Goal: Task Accomplishment & Management: Manage account settings

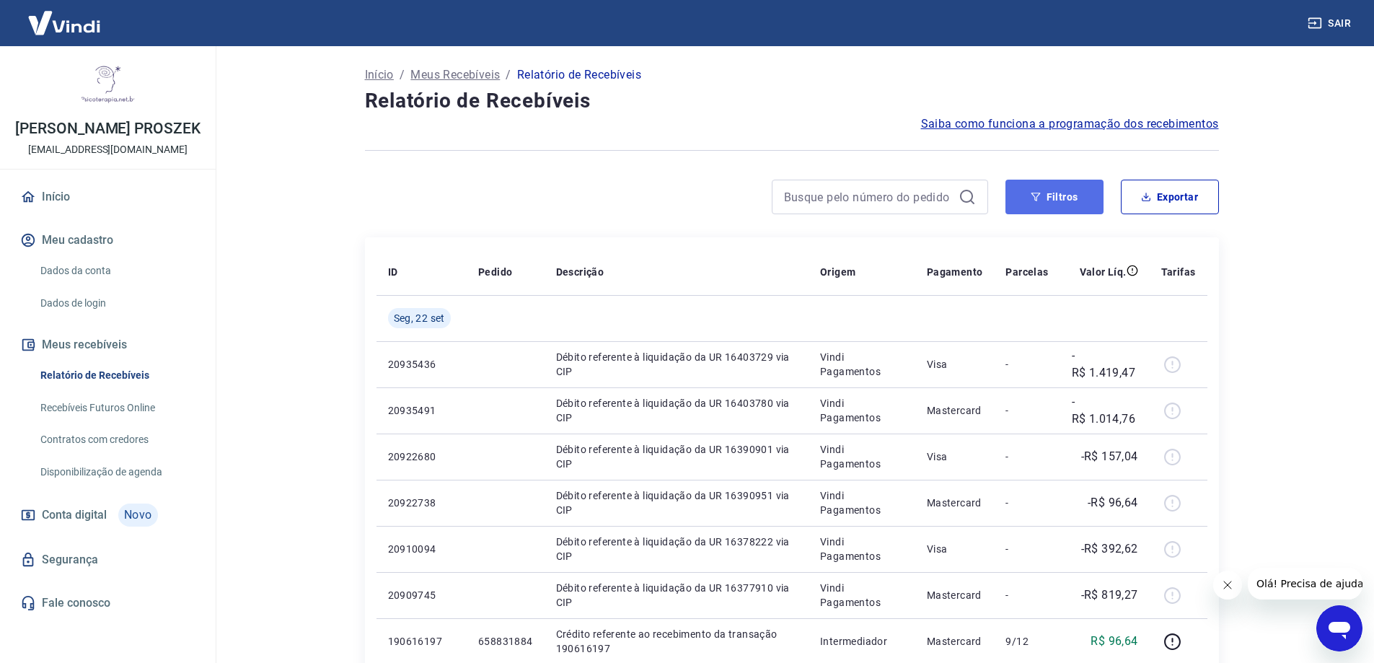
click at [1068, 201] on button "Filtros" at bounding box center [1055, 197] width 98 height 35
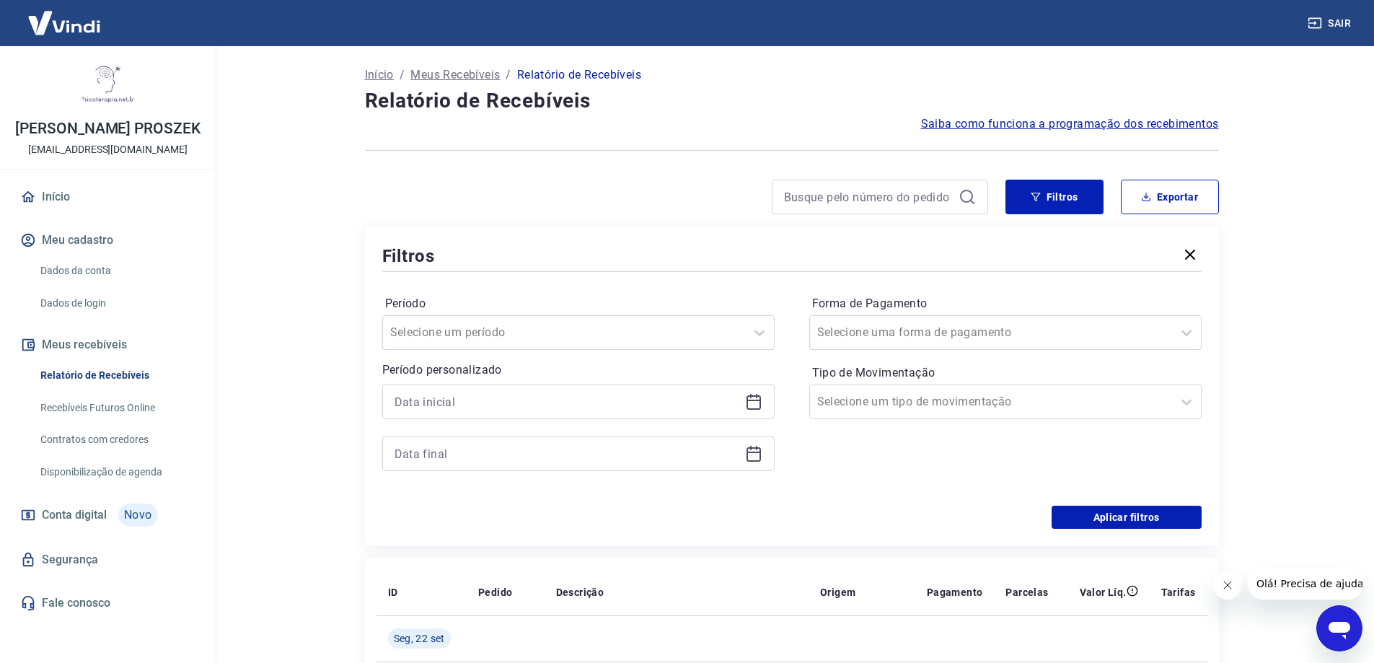
click at [752, 400] on icon at bounding box center [754, 400] width 14 height 1
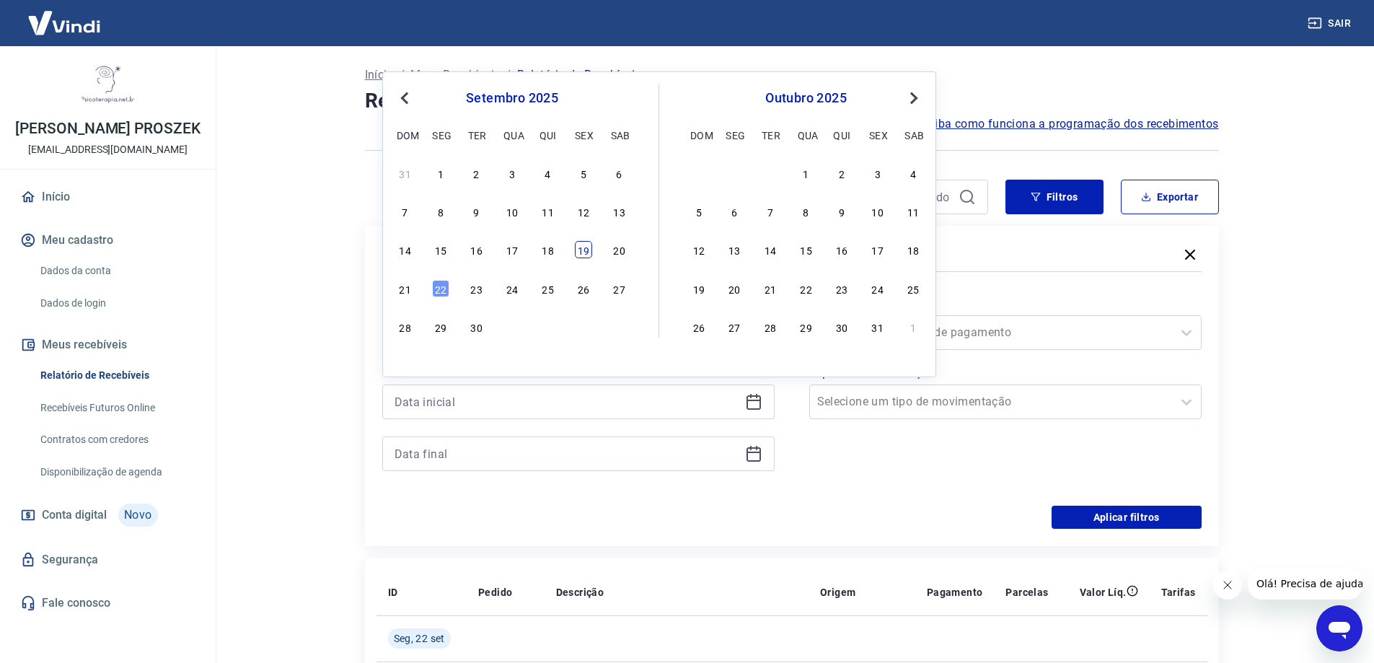
click at [580, 251] on div "19" at bounding box center [583, 249] width 17 height 17
type input "[DATE]"
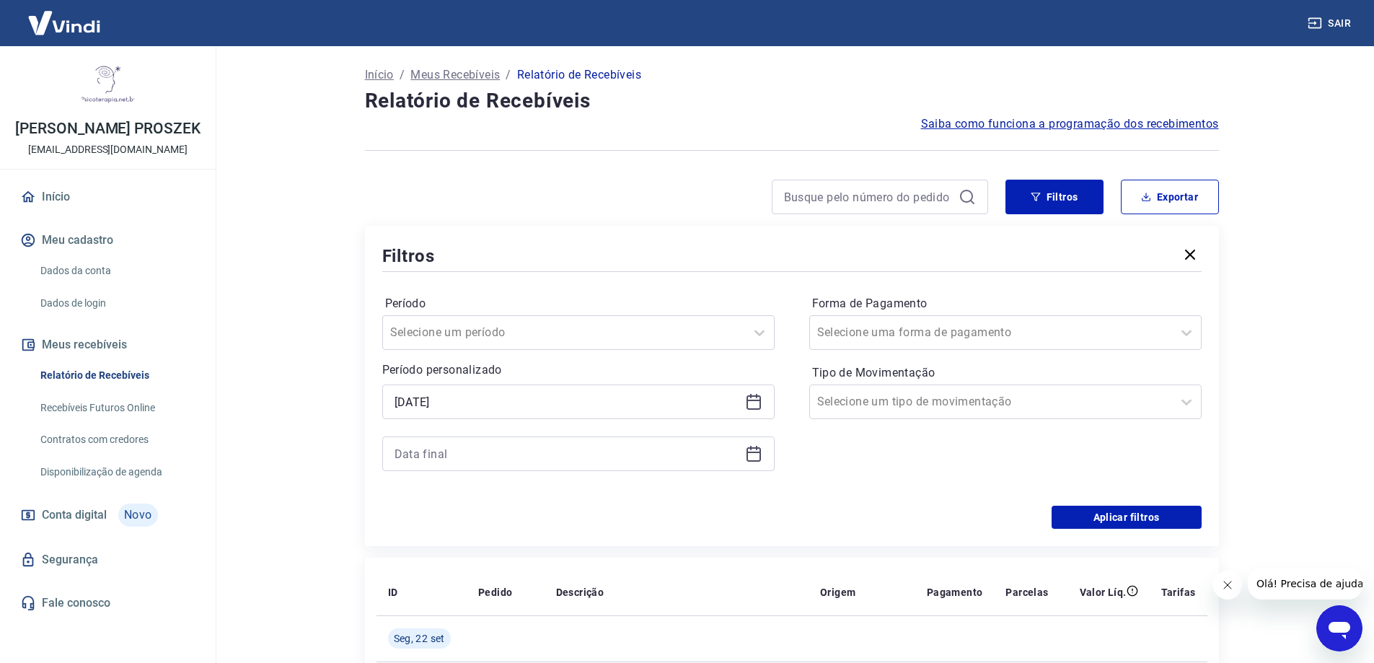
click at [752, 458] on icon at bounding box center [753, 453] width 17 height 17
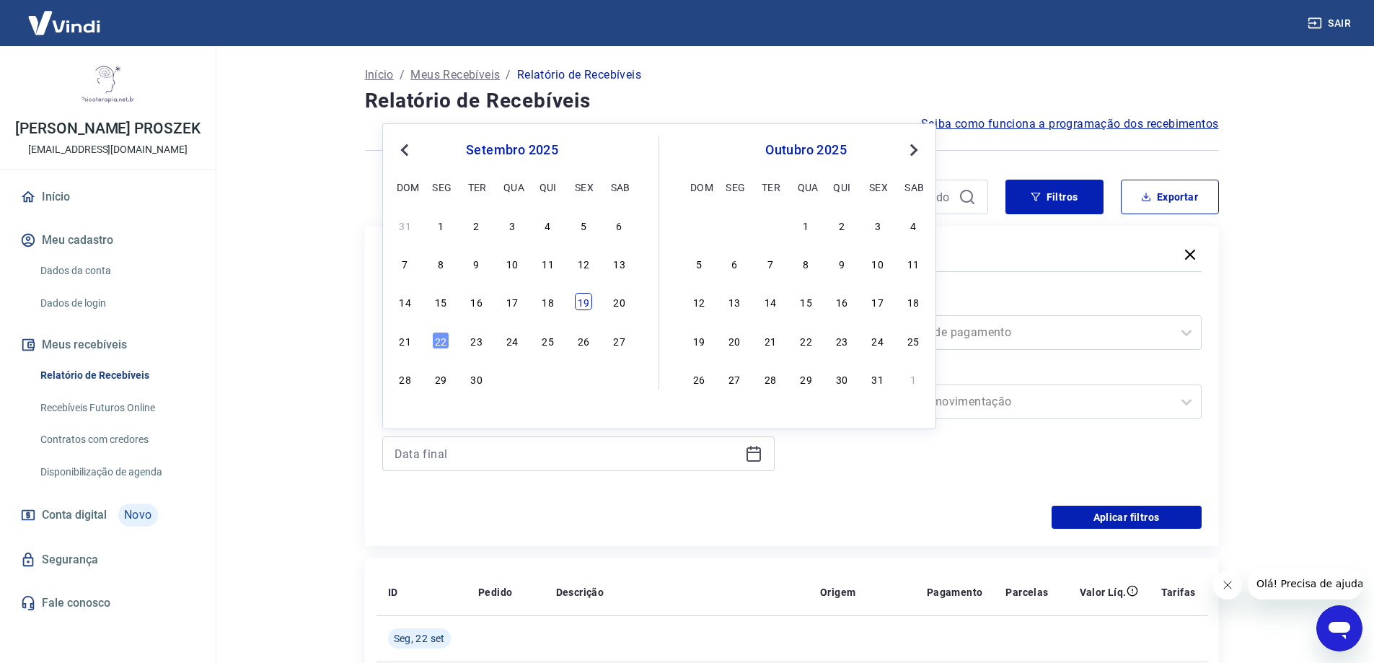
click at [580, 299] on div "19" at bounding box center [583, 301] width 17 height 17
type input "[DATE]"
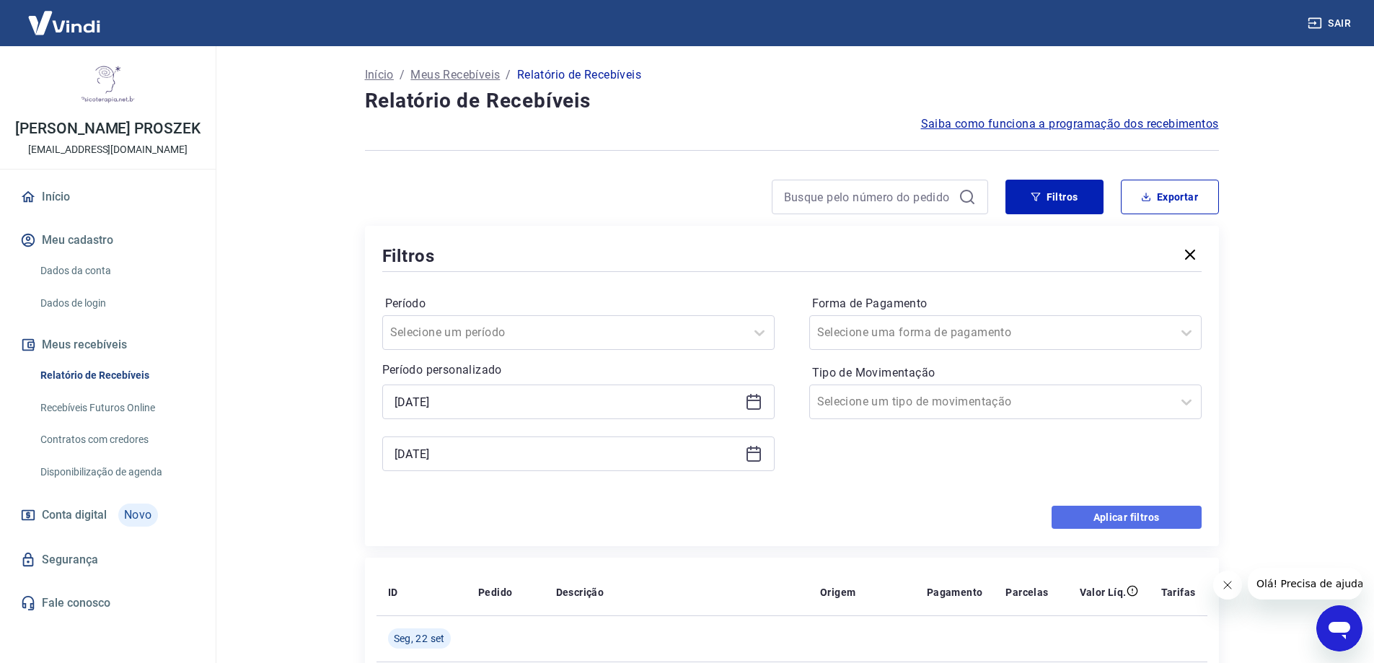
click at [1162, 522] on button "Aplicar filtros" at bounding box center [1127, 517] width 150 height 23
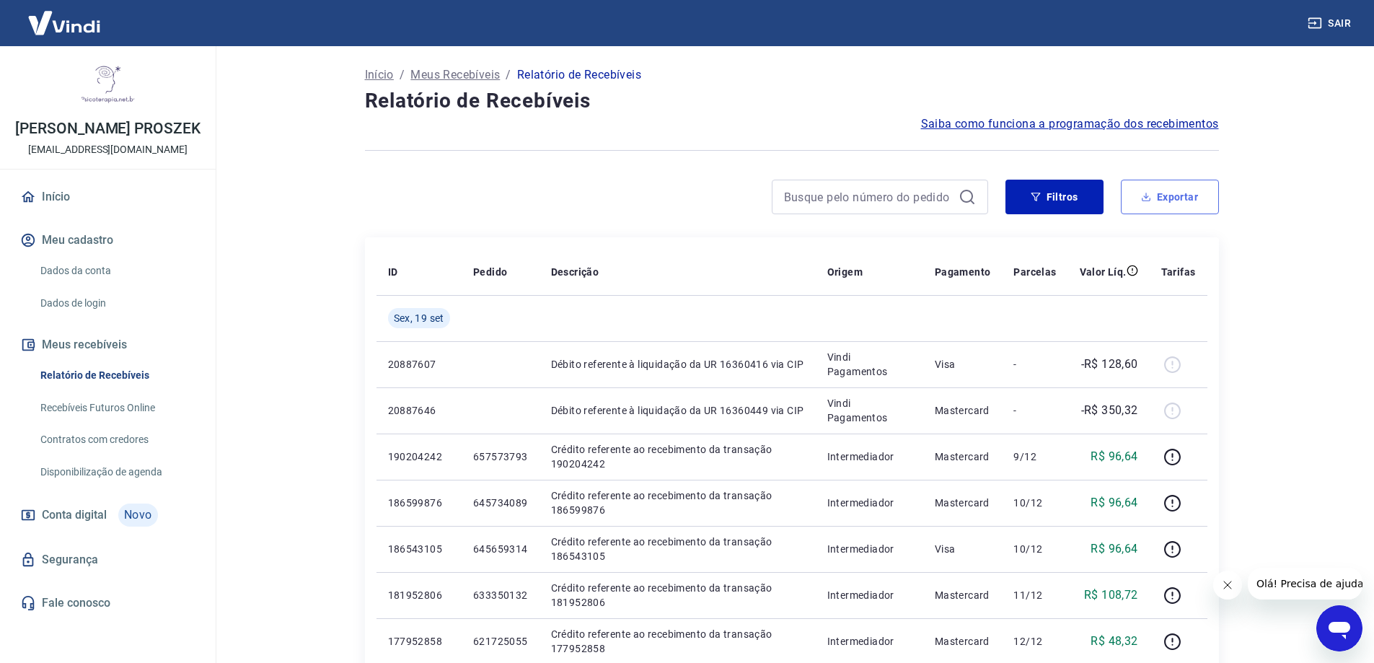
click at [1185, 194] on button "Exportar" at bounding box center [1170, 197] width 98 height 35
type input "[DATE]"
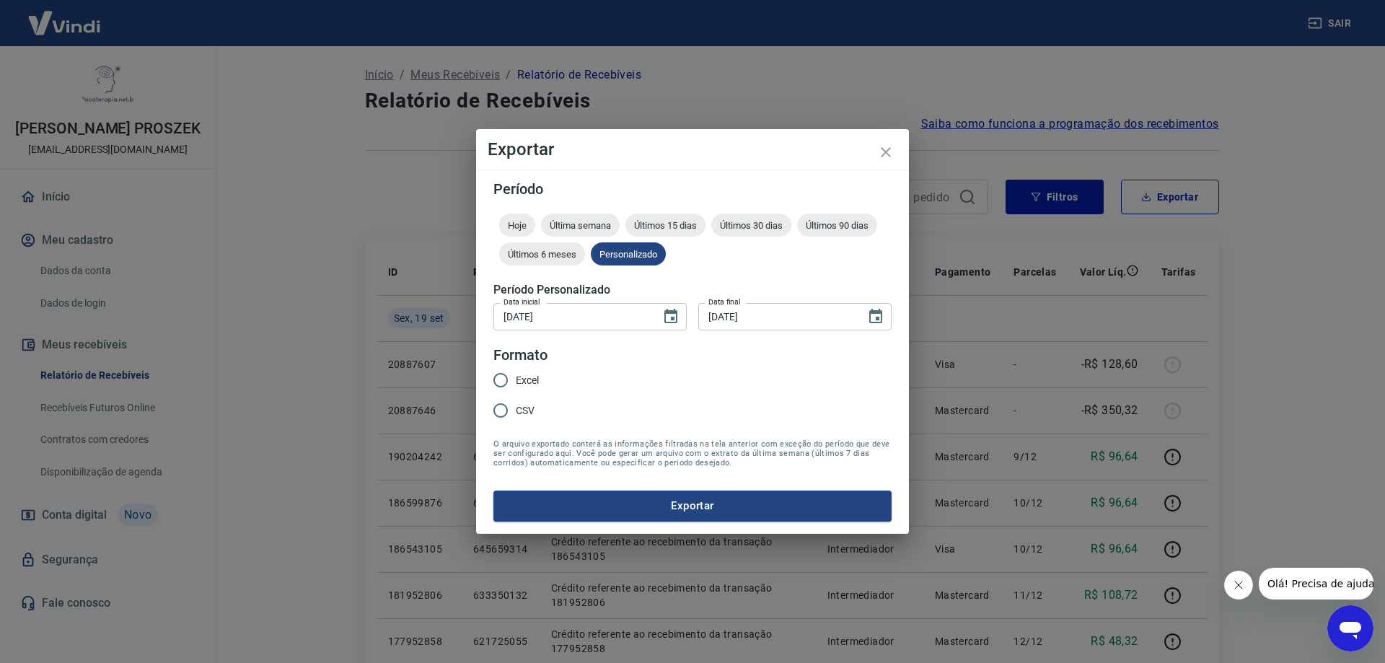
click at [517, 379] on span "Excel" at bounding box center [527, 380] width 23 height 15
click at [516, 379] on input "Excel" at bounding box center [500, 380] width 30 height 30
radio input "true"
click at [543, 501] on button "Exportar" at bounding box center [692, 506] width 398 height 30
